Goal: Communication & Community: Answer question/provide support

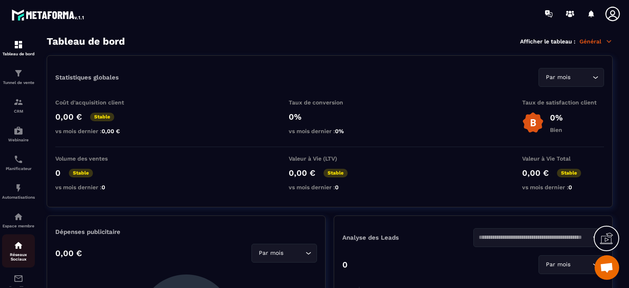
click at [27, 252] on div "Réseaux Sociaux" at bounding box center [18, 250] width 33 height 21
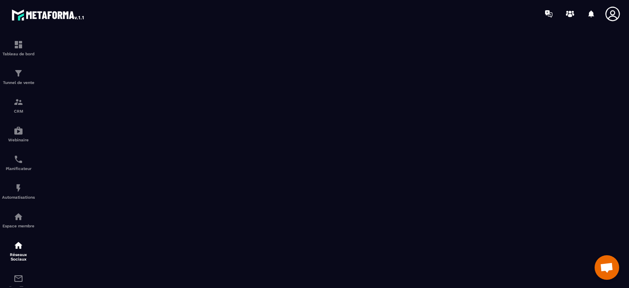
click at [609, 265] on span "Ouvrir le chat" at bounding box center [607, 268] width 14 height 11
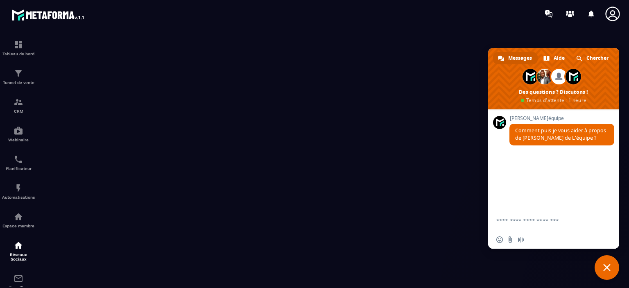
click at [574, 224] on textarea "Entrez votre message..." at bounding box center [545, 220] width 98 height 20
type textarea "********"
type textarea "*"
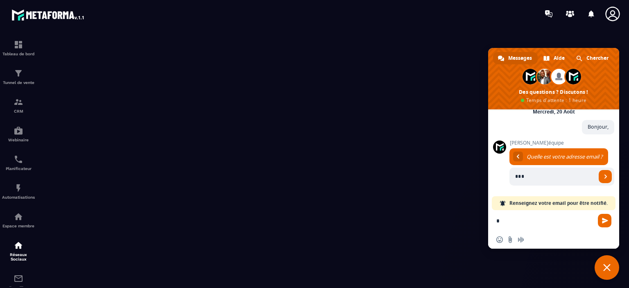
type input "**"
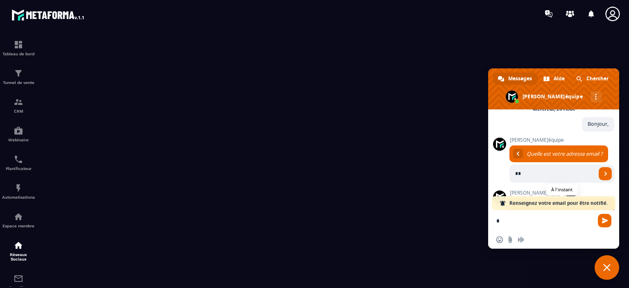
scroll to position [98, 0]
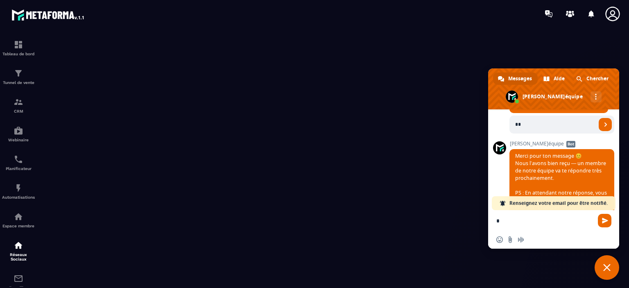
drag, startPoint x: 539, startPoint y: 132, endPoint x: 505, endPoint y: 136, distance: 34.6
click at [505, 136] on div "[PERSON_NAME] de L'équipe Comment puis-je vous aider à propos de [PERSON_NAME] …" at bounding box center [553, 159] width 131 height 101
type input "*"
type input "**********"
click at [599, 128] on link "Envoyer" at bounding box center [605, 124] width 13 height 13
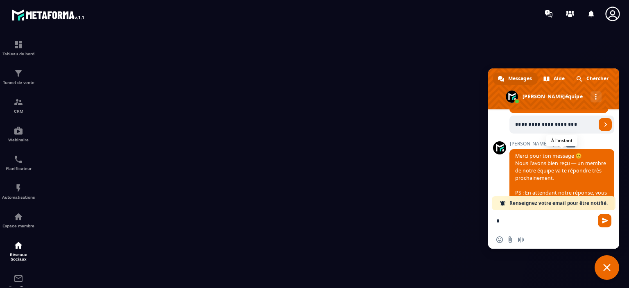
scroll to position [78, 0]
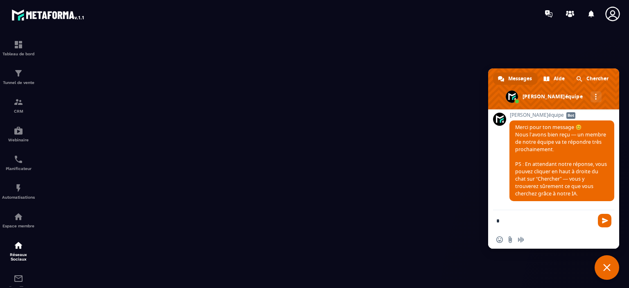
click at [546, 231] on div "Insérer un emoji Envoyer un fichier Message audio" at bounding box center [553, 240] width 131 height 18
type textarea "*"
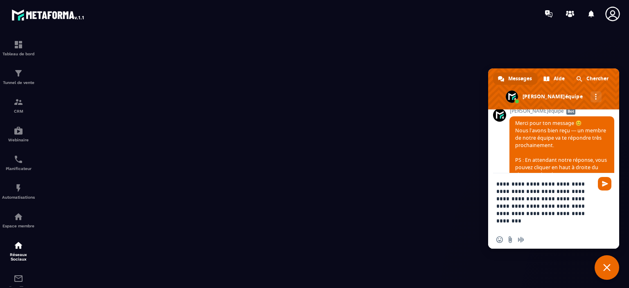
type textarea "**********"
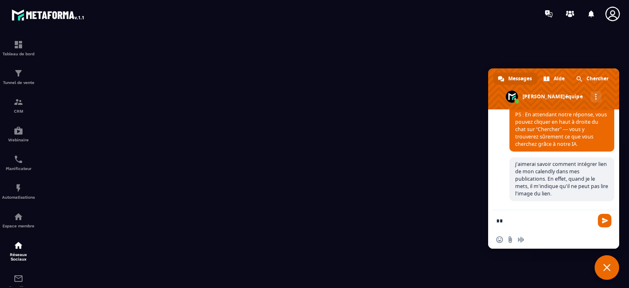
scroll to position [227, 0]
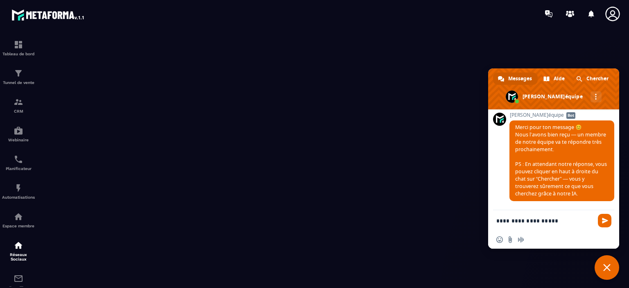
type textarea "**********"
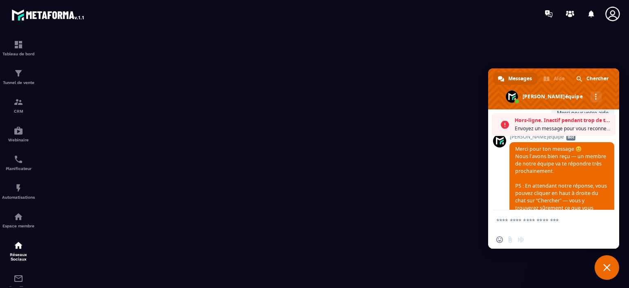
scroll to position [380, 0]
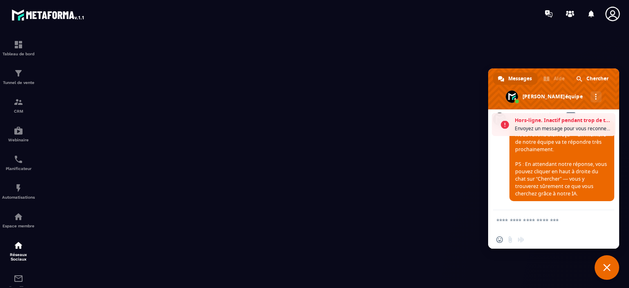
click at [590, 222] on textarea "Entrez votre message..." at bounding box center [545, 220] width 98 height 20
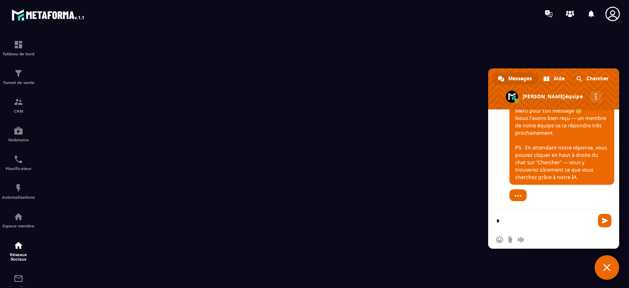
scroll to position [370, 0]
type textarea "*"
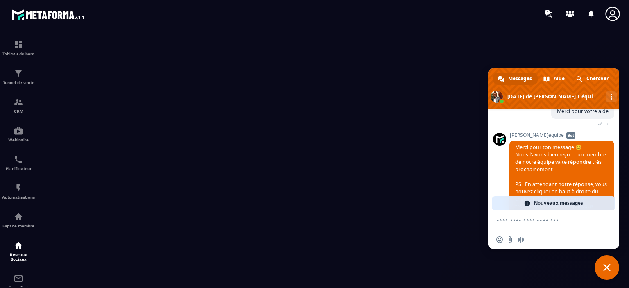
click at [564, 203] on span "Nouveaux messages" at bounding box center [558, 203] width 49 height 14
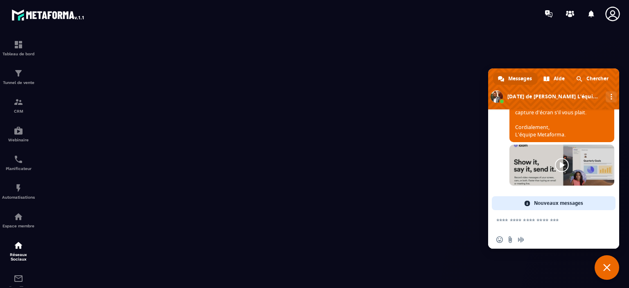
click at [559, 167] on link at bounding box center [561, 165] width 105 height 41
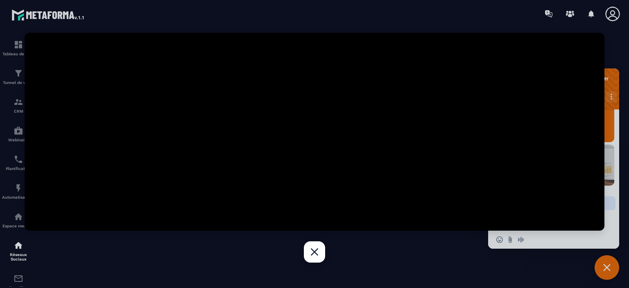
click at [312, 255] on link at bounding box center [314, 251] width 21 height 21
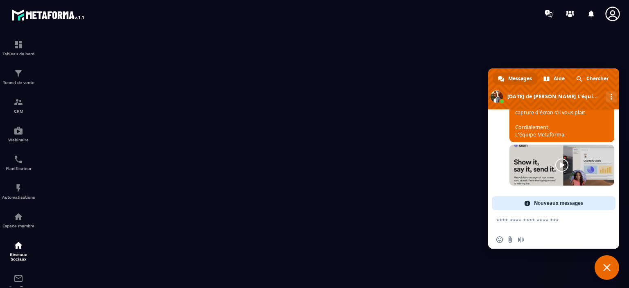
click at [562, 203] on span "Nouveaux messages" at bounding box center [558, 203] width 49 height 14
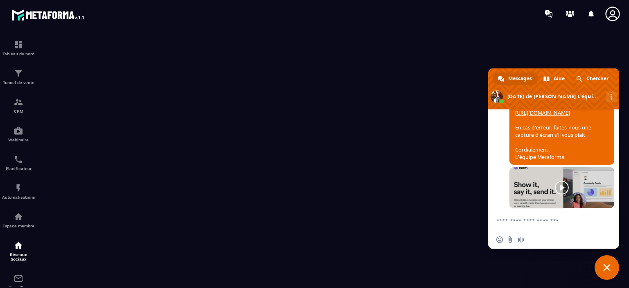
scroll to position [558, 0]
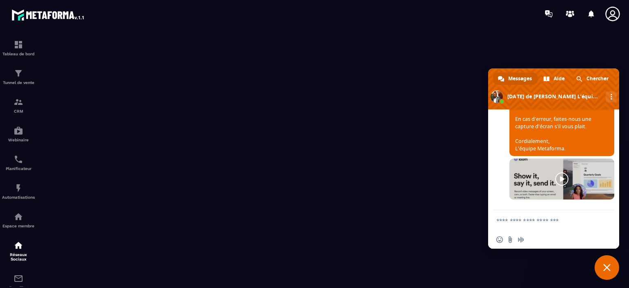
click at [559, 226] on textarea "Entrez votre message..." at bounding box center [545, 220] width 98 height 20
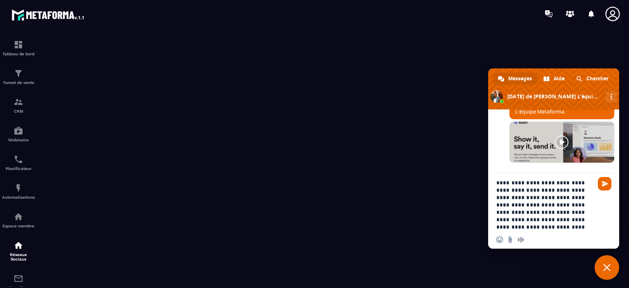
scroll to position [8, 0]
type textarea "**********"
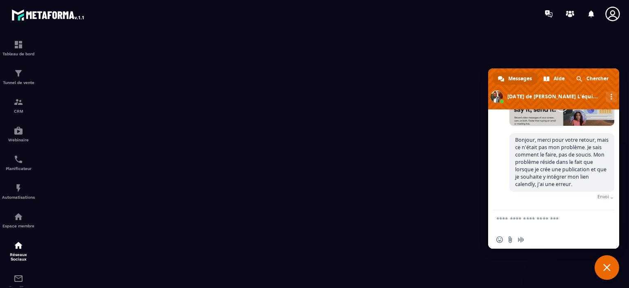
scroll to position [625, 0]
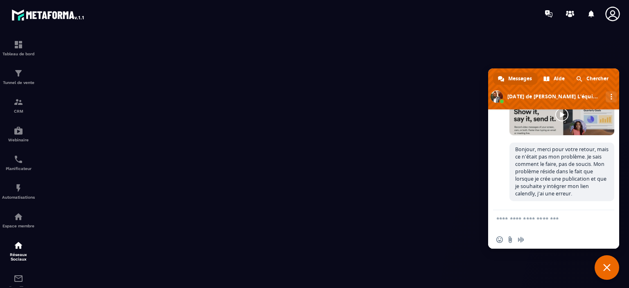
click at [606, 263] on span "Fermer le chat" at bounding box center [607, 267] width 25 height 25
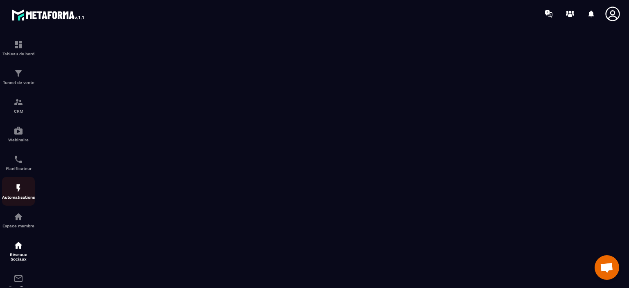
click at [16, 193] on img at bounding box center [19, 188] width 10 height 10
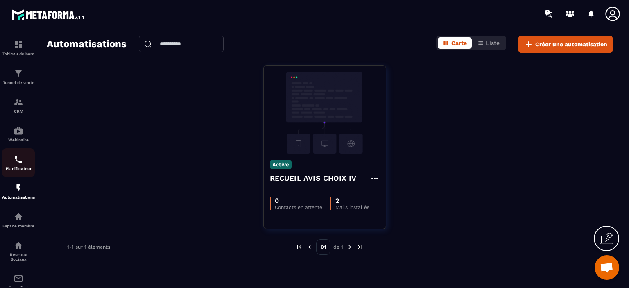
click at [13, 163] on div "Planificateur" at bounding box center [18, 162] width 33 height 16
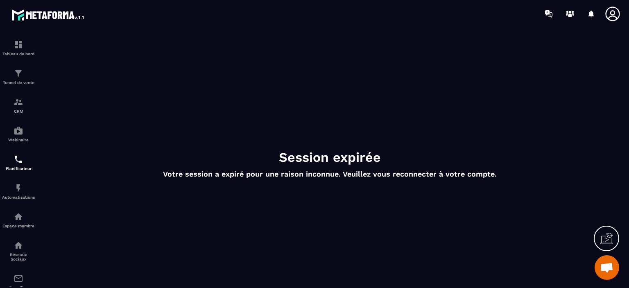
scroll to position [0, 0]
click at [616, 14] on icon at bounding box center [612, 14] width 16 height 16
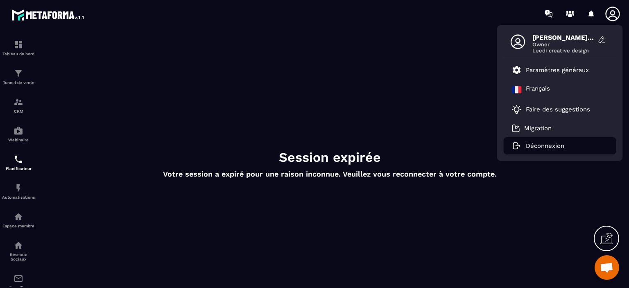
click at [550, 145] on p "Déconnexion" at bounding box center [545, 145] width 38 height 7
